Goal: Find specific page/section

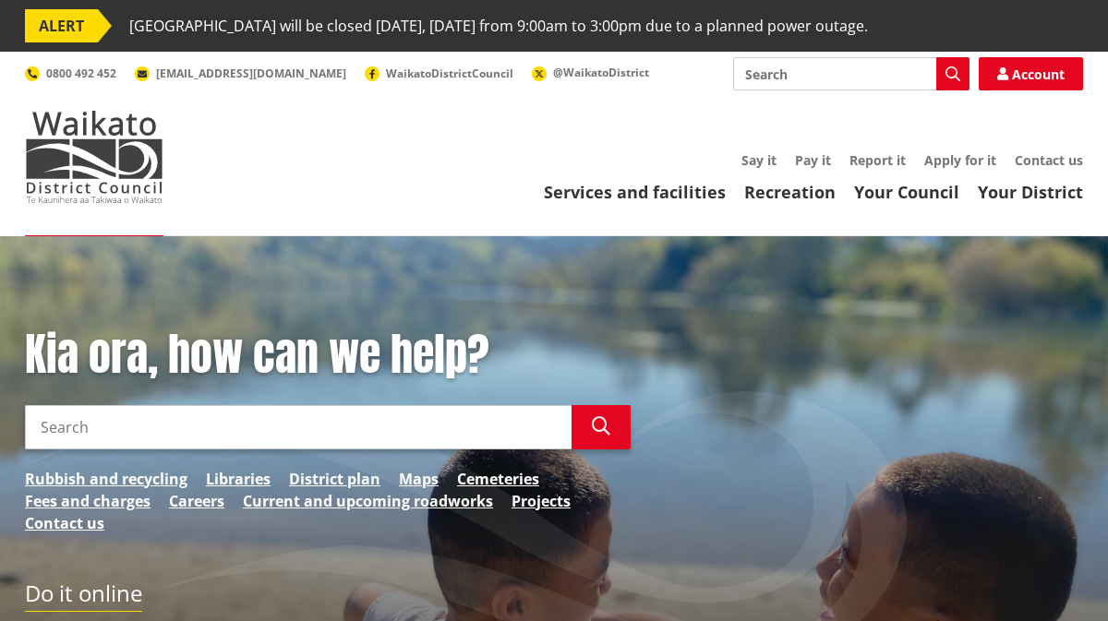
click at [827, 78] on input "Search" at bounding box center [851, 73] width 236 height 33
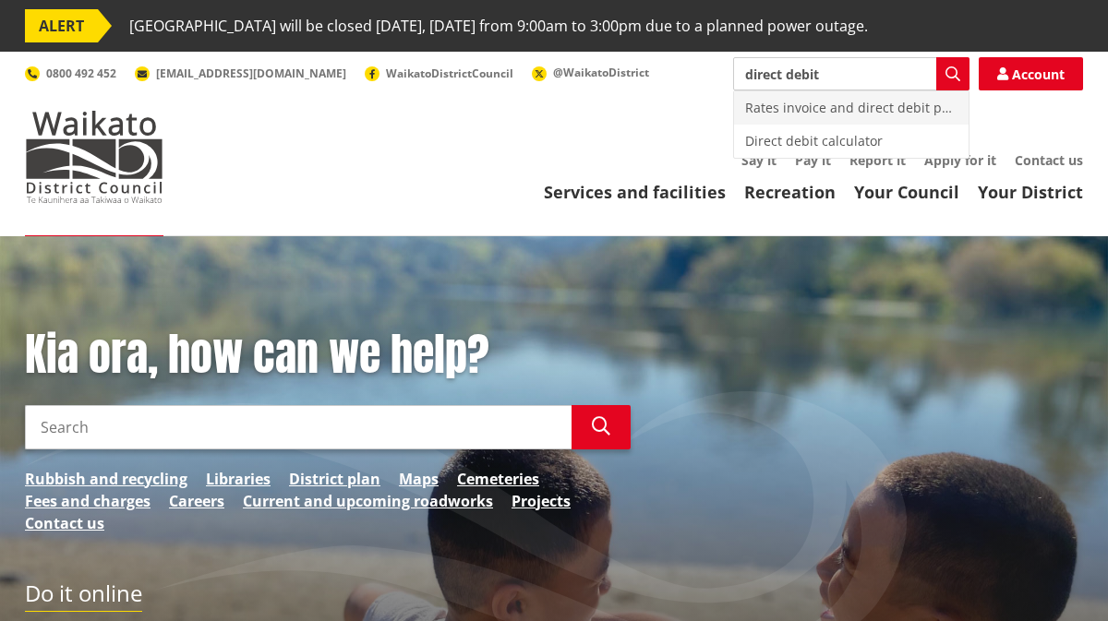
click at [824, 108] on div "Rates invoice and direct debit payment update" at bounding box center [851, 107] width 234 height 33
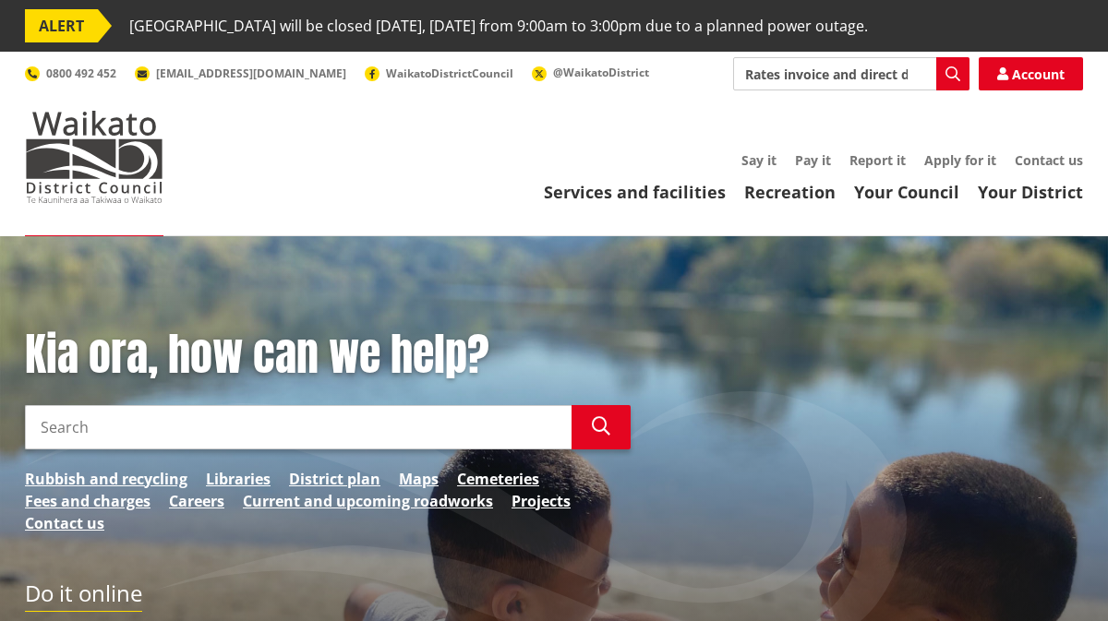
type input "Rates invoice and direct debit payment update"
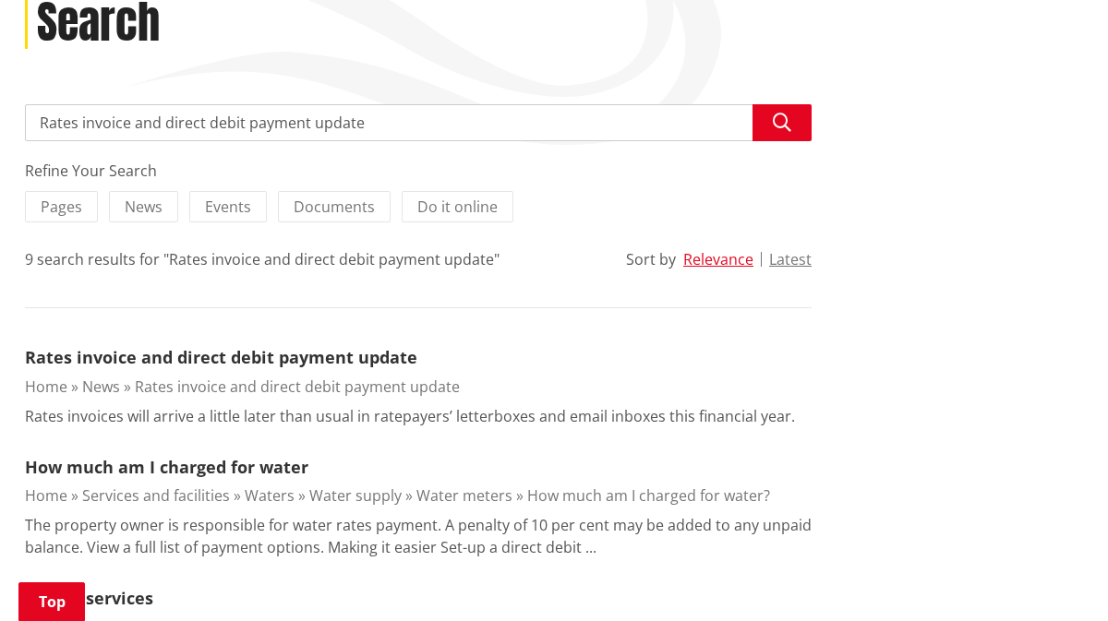
scroll to position [317, 0]
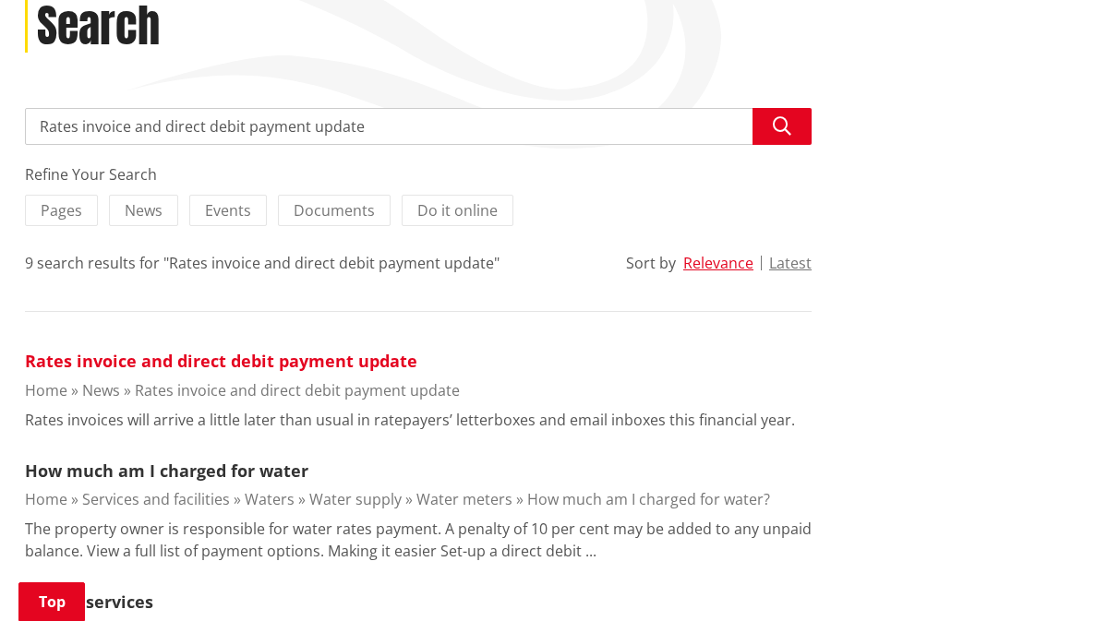
click at [316, 359] on link "Rates invoice and direct debit payment update" at bounding box center [221, 361] width 392 height 22
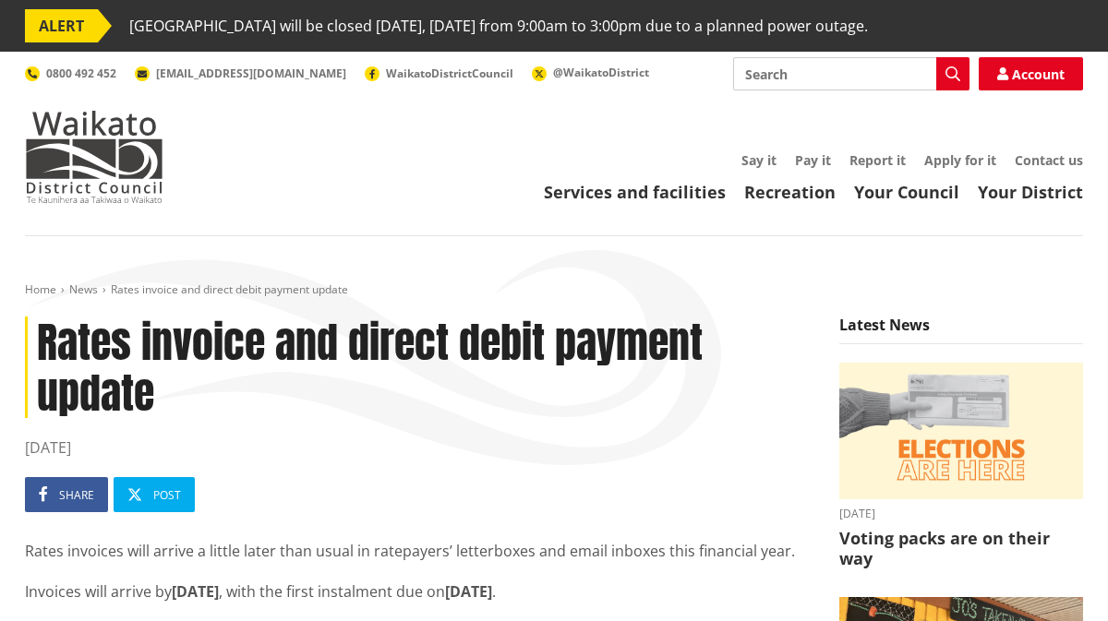
click at [816, 78] on input "Search" at bounding box center [851, 73] width 236 height 33
type input "direct debit form"
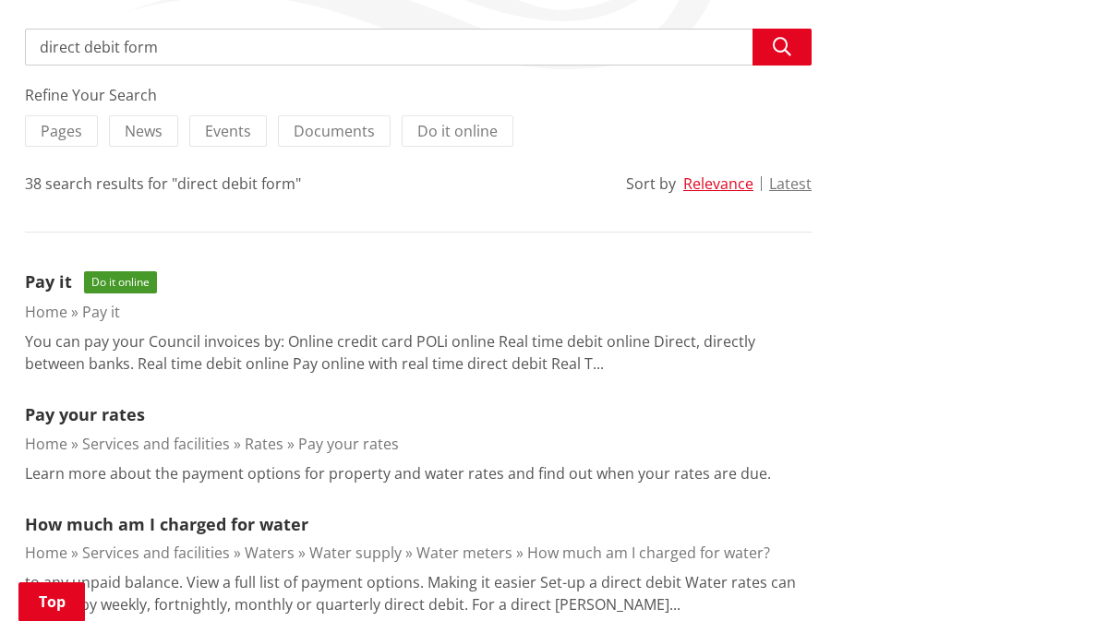
scroll to position [399, 0]
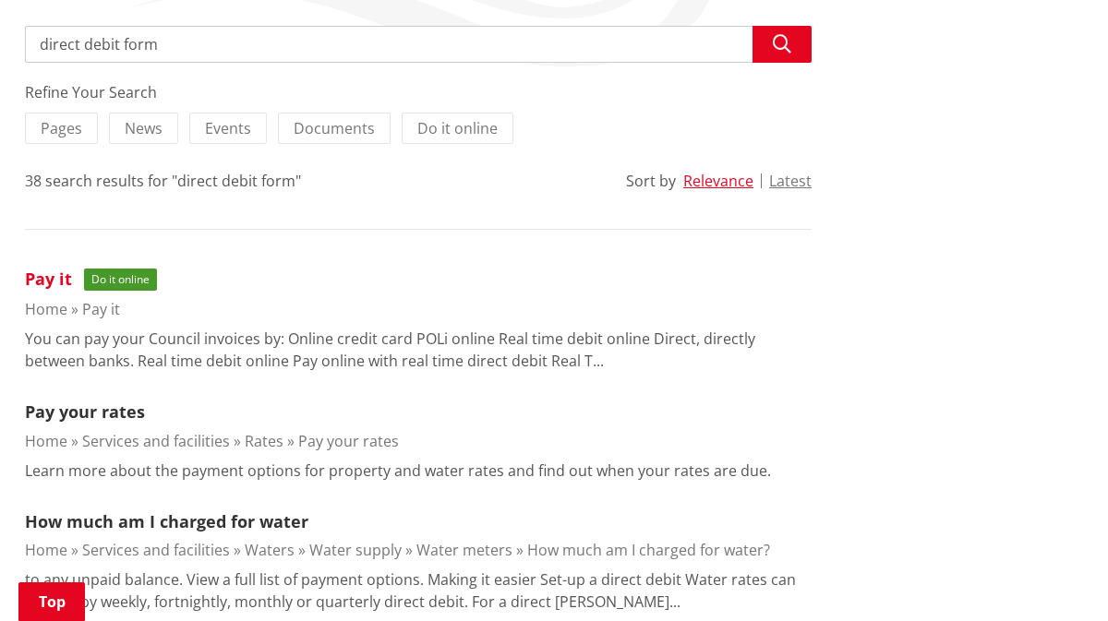
click at [49, 282] on link "Pay it" at bounding box center [48, 279] width 47 height 22
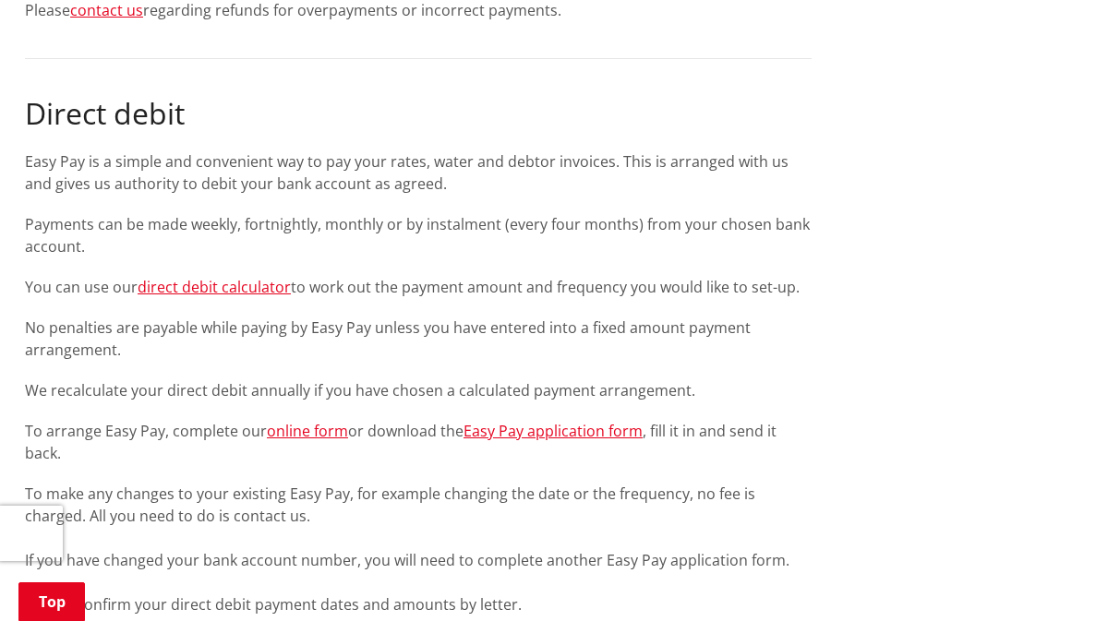
scroll to position [2023, 0]
click at [304, 427] on link "online form" at bounding box center [307, 430] width 81 height 20
